Goal: Navigation & Orientation: Find specific page/section

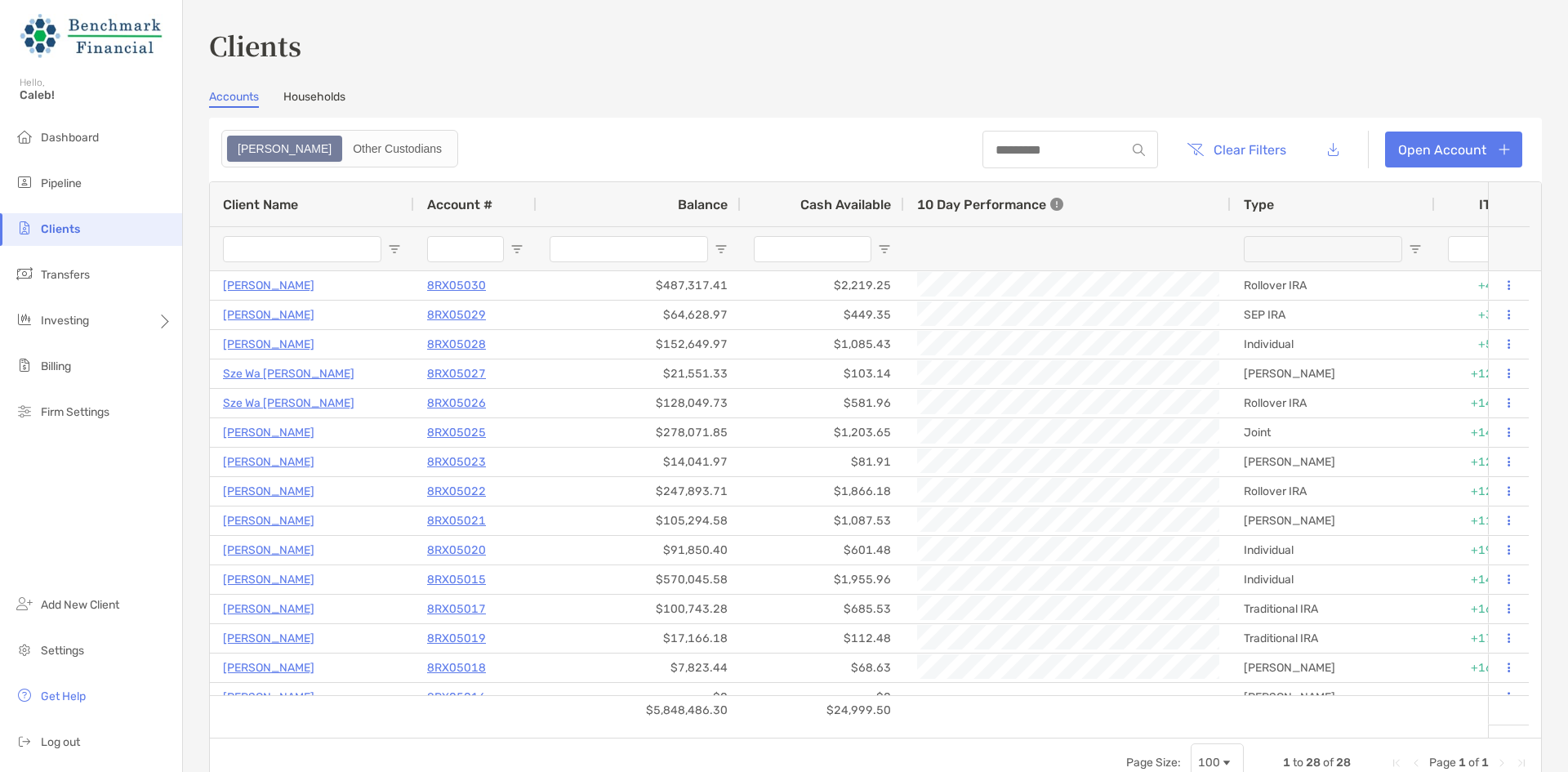
scroll to position [163, 0]
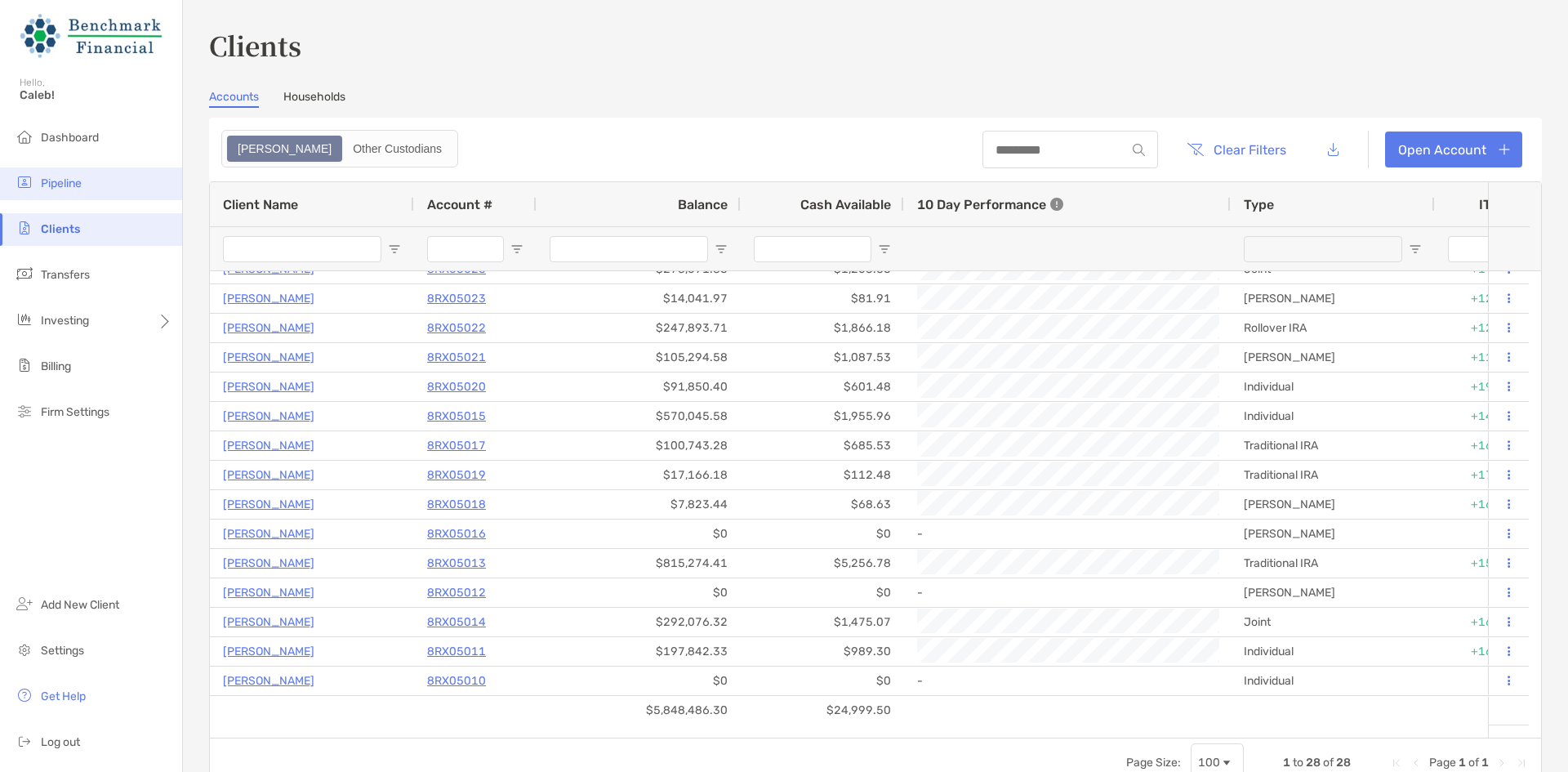
click at [47, 181] on span "Pipeline" at bounding box center [61, 183] width 40 height 14
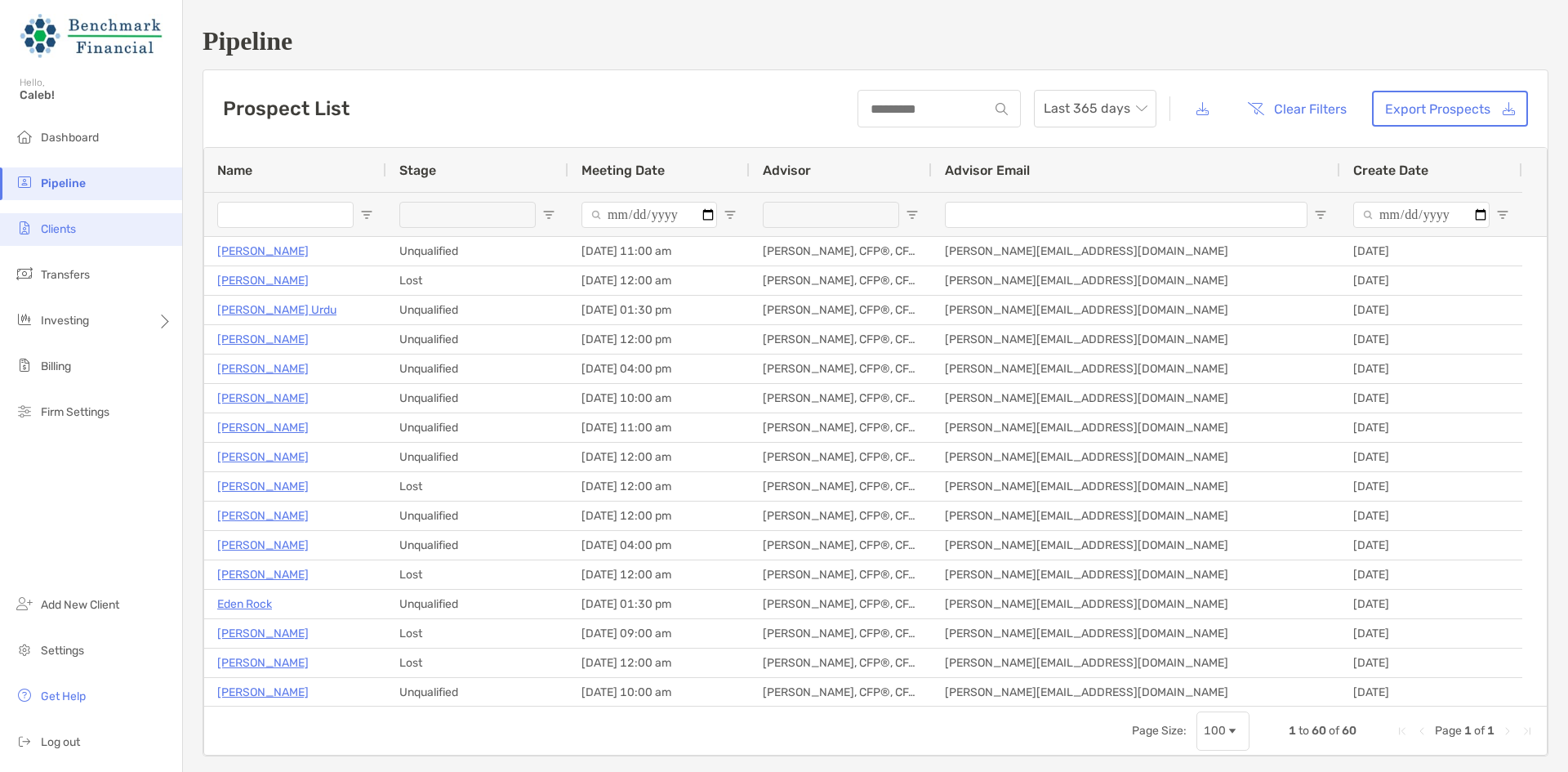
click at [36, 232] on li "Clients" at bounding box center [91, 229] width 182 height 33
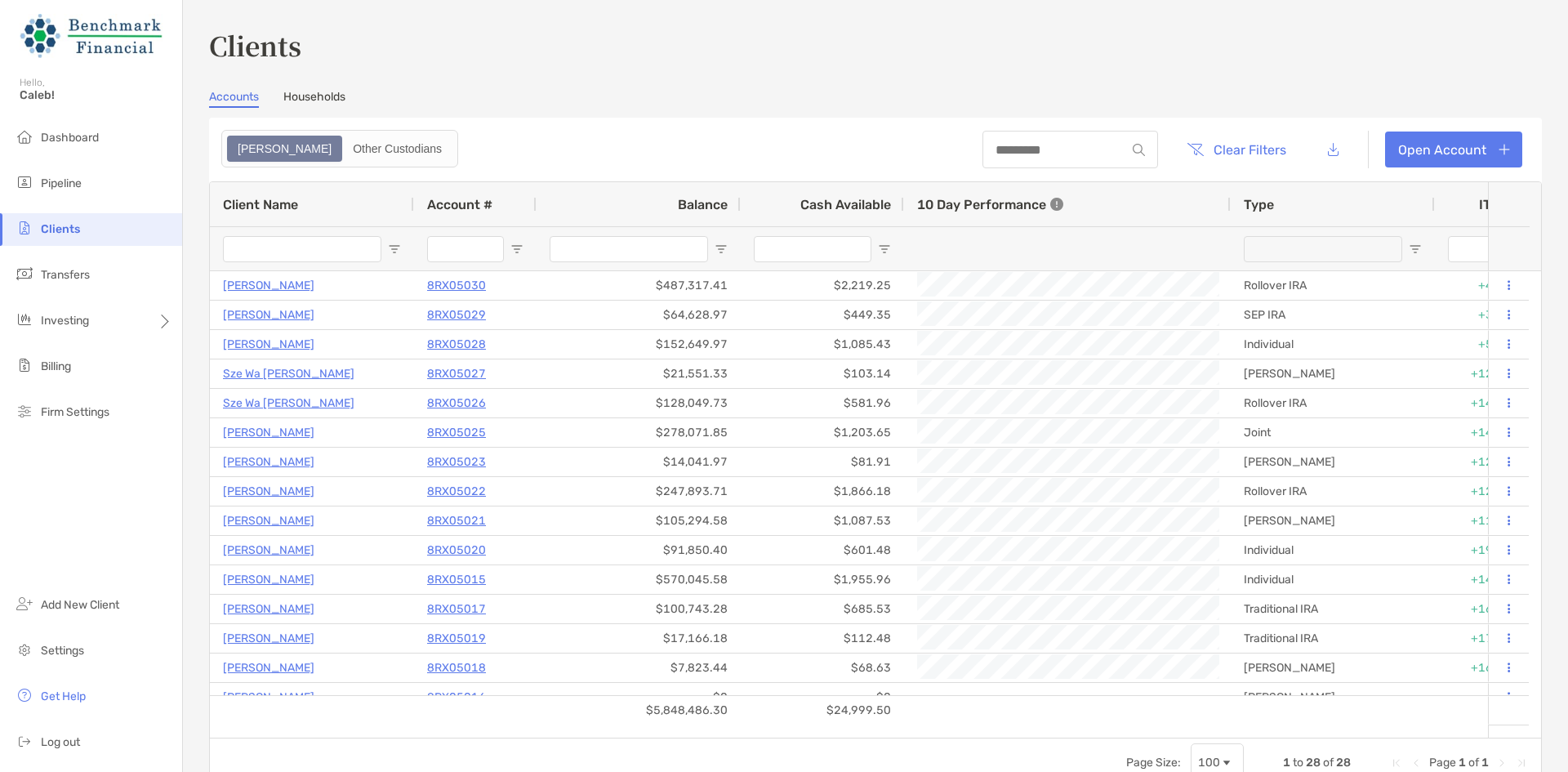
click at [103, 162] on ul "Dashboard Pipeline Clients Transfers Investing Billing Firm Settings" at bounding box center [91, 282] width 182 height 320
click at [85, 196] on li "Pipeline" at bounding box center [91, 184] width 182 height 33
